Goal: Task Accomplishment & Management: Manage account settings

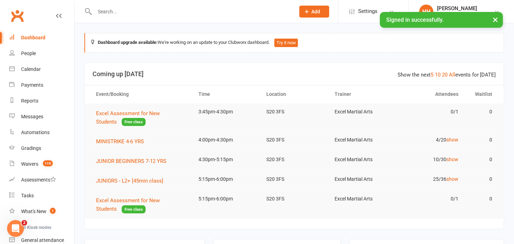
click at [103, 14] on input "text" at bounding box center [191, 12] width 198 height 10
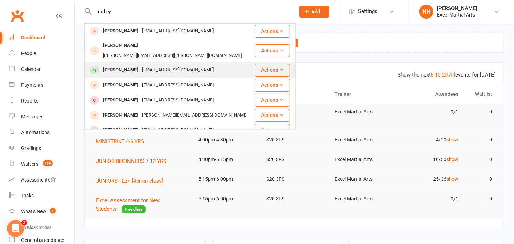
type input "radley"
click at [128, 65] on div "[PERSON_NAME]" at bounding box center [120, 70] width 39 height 10
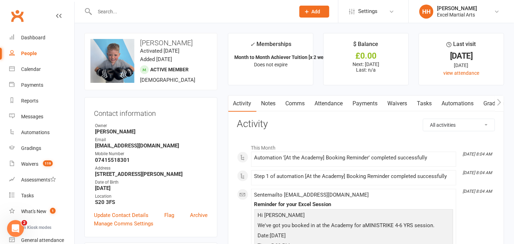
click at [115, 12] on input "text" at bounding box center [191, 12] width 198 height 10
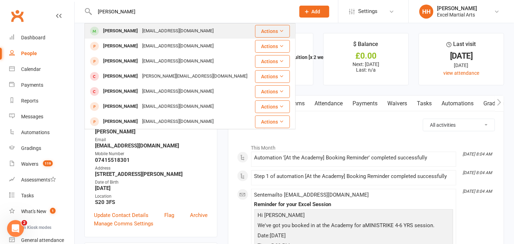
type input "[PERSON_NAME]"
click at [130, 31] on div "[PERSON_NAME]" at bounding box center [120, 31] width 39 height 10
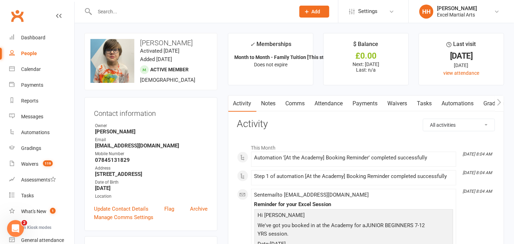
click at [364, 104] on link "Payments" at bounding box center [365, 104] width 35 height 16
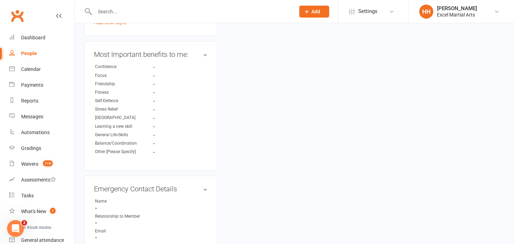
scroll to position [447, 0]
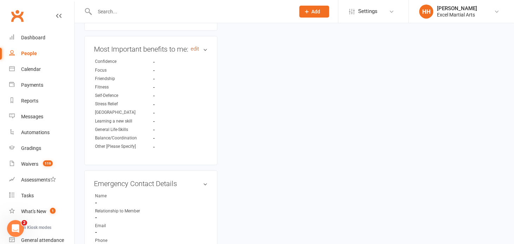
click at [195, 52] on link "edit" at bounding box center [195, 49] width 8 height 6
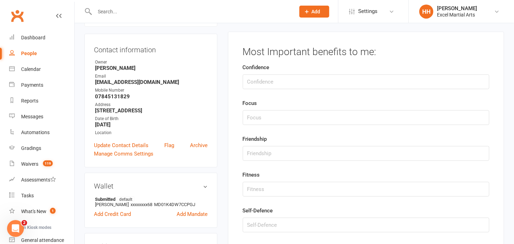
scroll to position [60, 0]
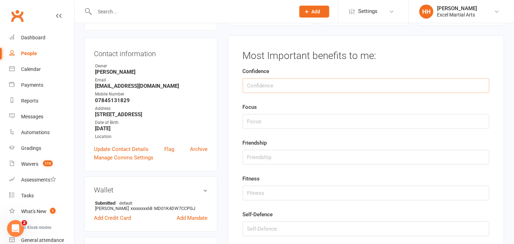
click at [280, 86] on input "string" at bounding box center [366, 85] width 247 height 15
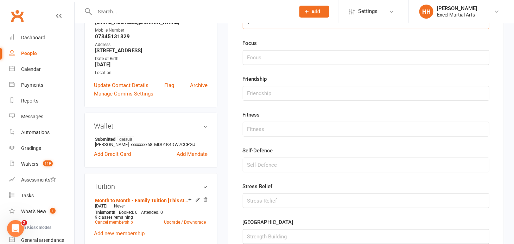
scroll to position [156, 0]
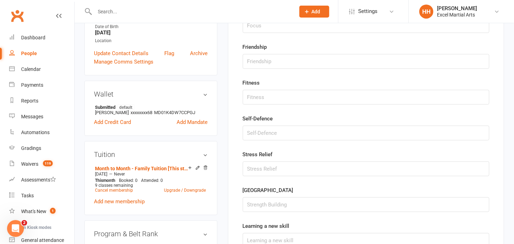
type input "1"
click at [261, 131] on input "string" at bounding box center [366, 133] width 247 height 15
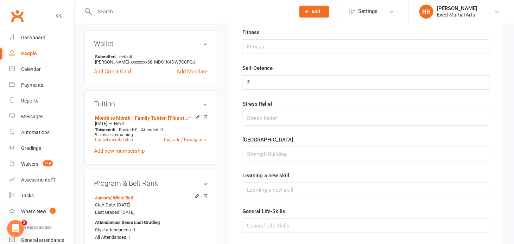
scroll to position [252, 0]
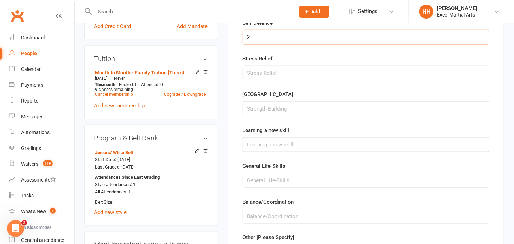
type input "2"
click at [255, 109] on input "string" at bounding box center [366, 109] width 247 height 15
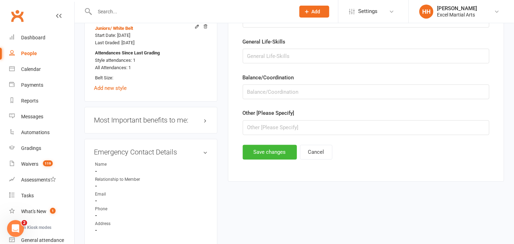
scroll to position [380, 0]
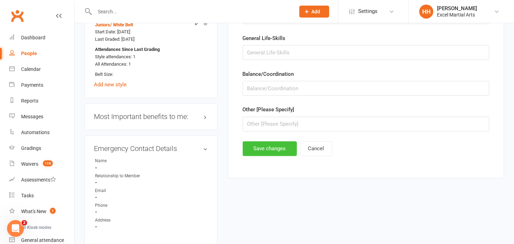
type input "3"
click at [271, 145] on button "Save changes" at bounding box center [270, 149] width 54 height 15
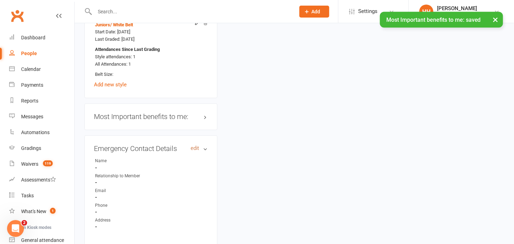
click at [194, 152] on link "edit" at bounding box center [195, 149] width 8 height 6
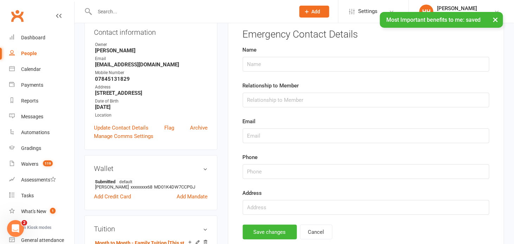
scroll to position [60, 0]
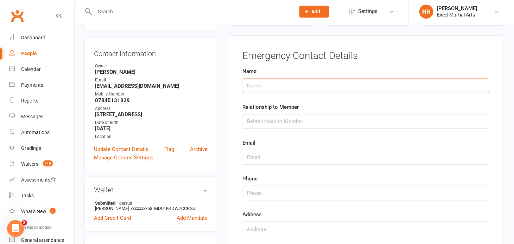
click at [254, 86] on input "text" at bounding box center [366, 85] width 247 height 15
type input "[PERSON_NAME]"
click at [266, 124] on input "text" at bounding box center [366, 121] width 247 height 15
type input "Mum"
click at [261, 157] on input "text" at bounding box center [366, 157] width 247 height 15
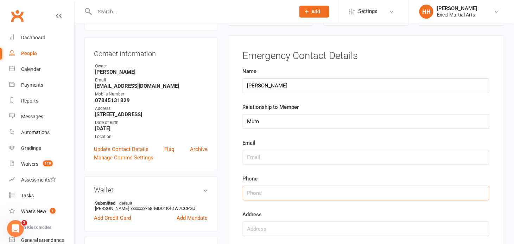
click at [265, 189] on input "string" at bounding box center [366, 193] width 247 height 15
type input "0751618629"
click at [276, 227] on input "text" at bounding box center [366, 229] width 247 height 15
click at [281, 193] on input "string" at bounding box center [366, 193] width 247 height 15
drag, startPoint x: 285, startPoint y: 193, endPoint x: 227, endPoint y: 202, distance: 58.4
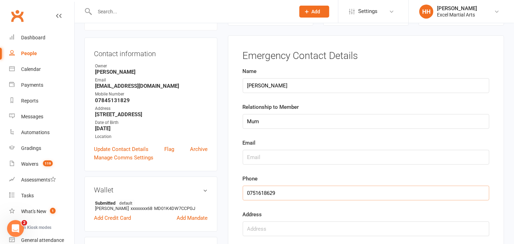
click at [227, 202] on main "✓ Memberships Month to Month - Family Tuition [This stud... Does not expire $ B…" at bounding box center [366, 131] width 287 height 317
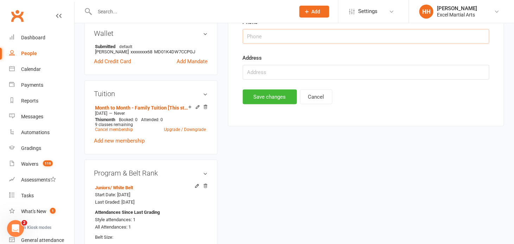
scroll to position [220, 0]
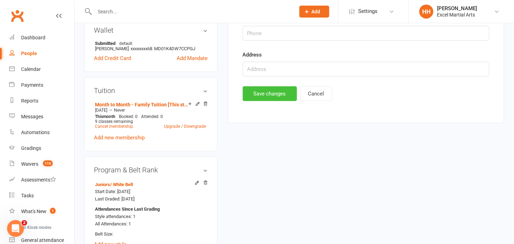
click at [262, 94] on button "Save changes" at bounding box center [270, 94] width 54 height 15
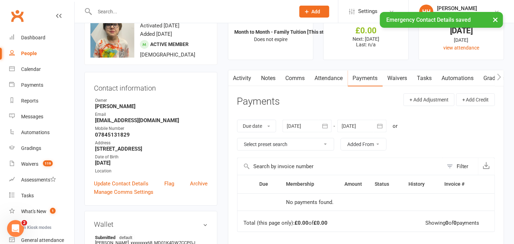
scroll to position [0, 0]
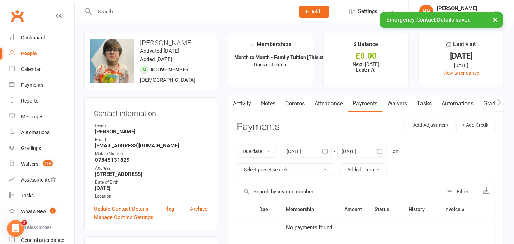
click at [241, 104] on link "Activity" at bounding box center [242, 104] width 28 height 16
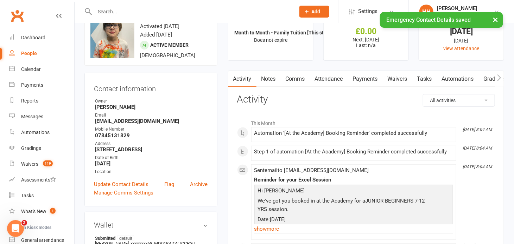
scroll to position [64, 0]
